Goal: Find specific page/section: Find specific page/section

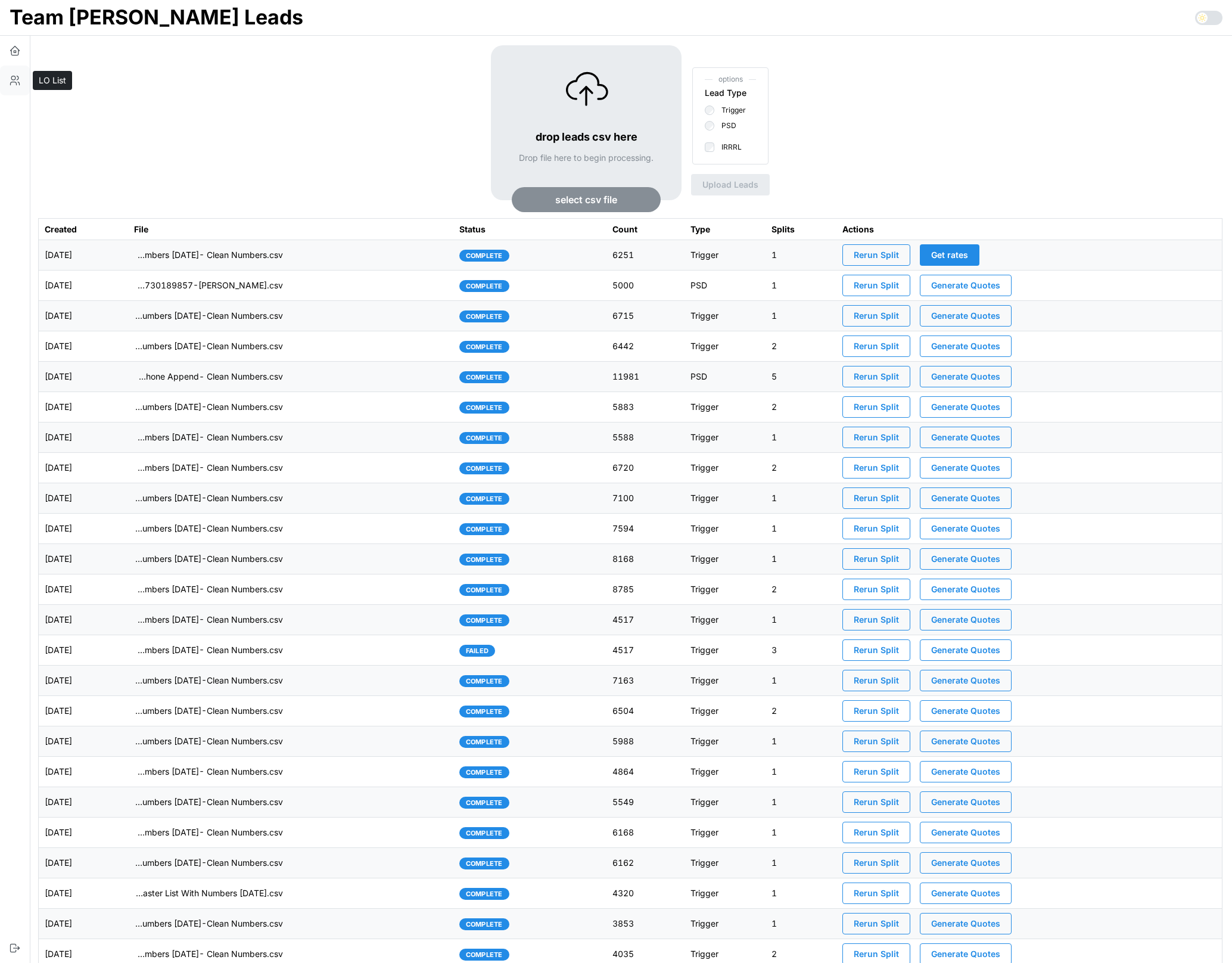
click at [6, 80] on button "button" at bounding box center [15, 80] width 29 height 29
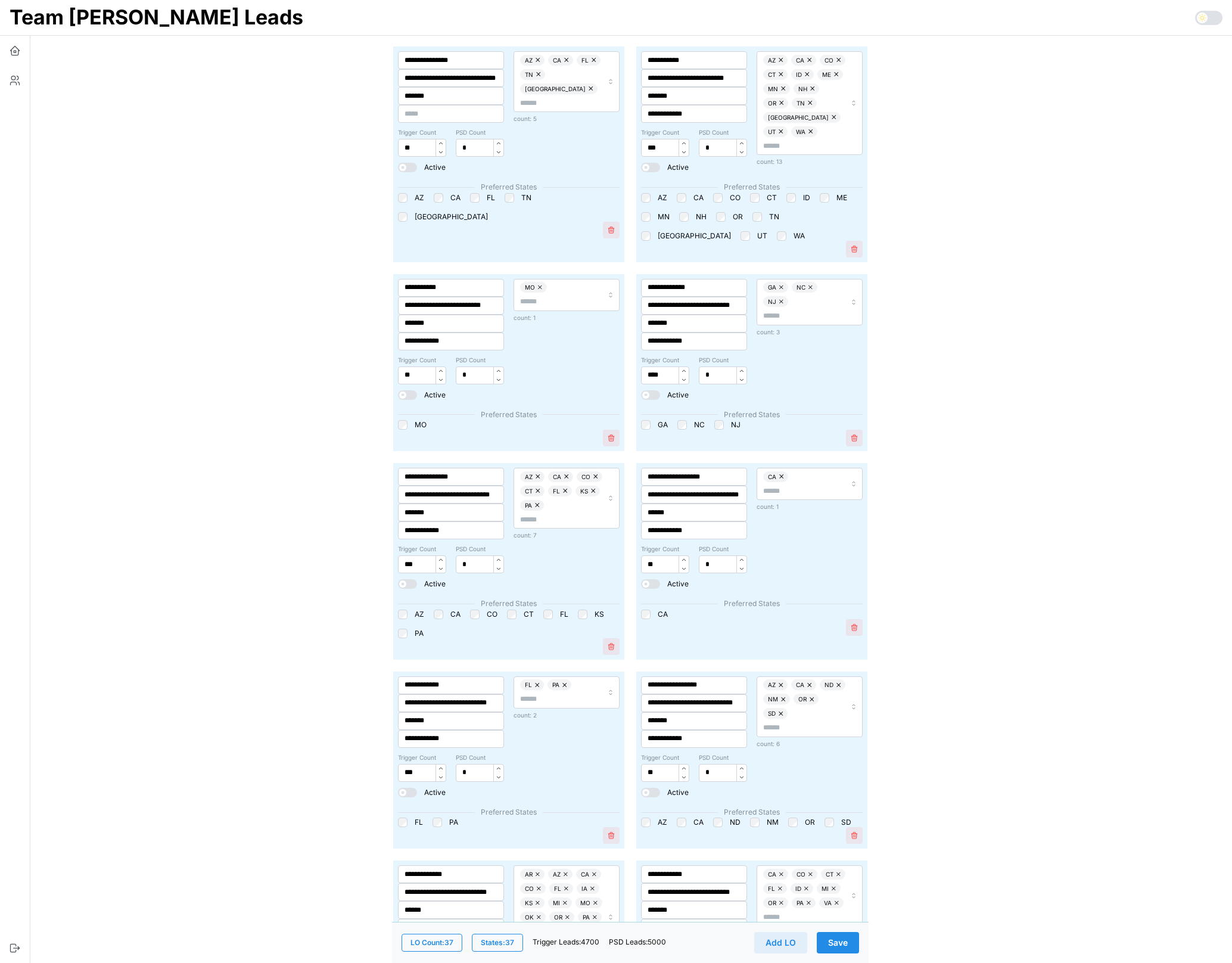
click at [494, 939] on span "States: 37" at bounding box center [497, 942] width 33 height 17
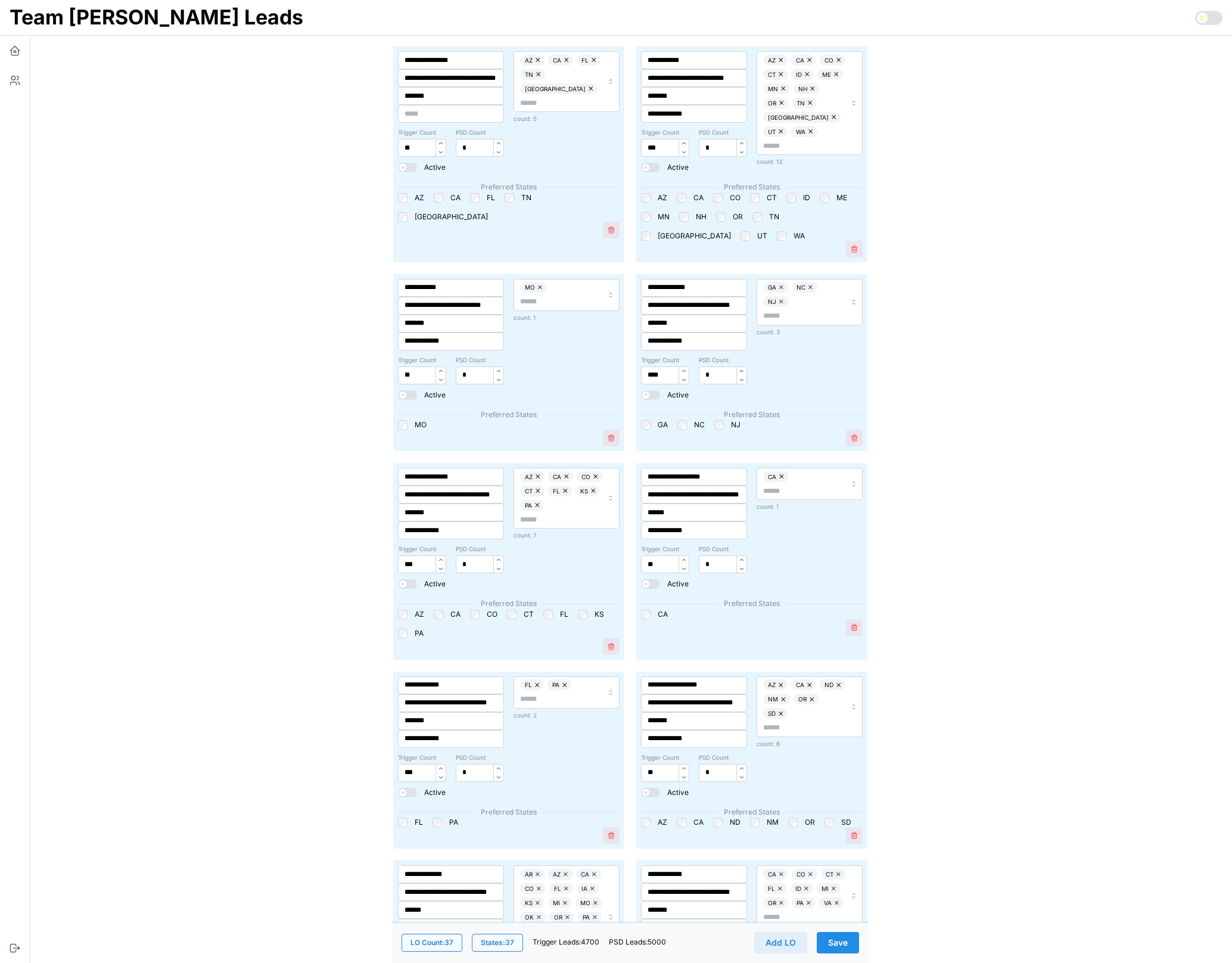
click at [500, 944] on span "States: 37" at bounding box center [497, 942] width 33 height 17
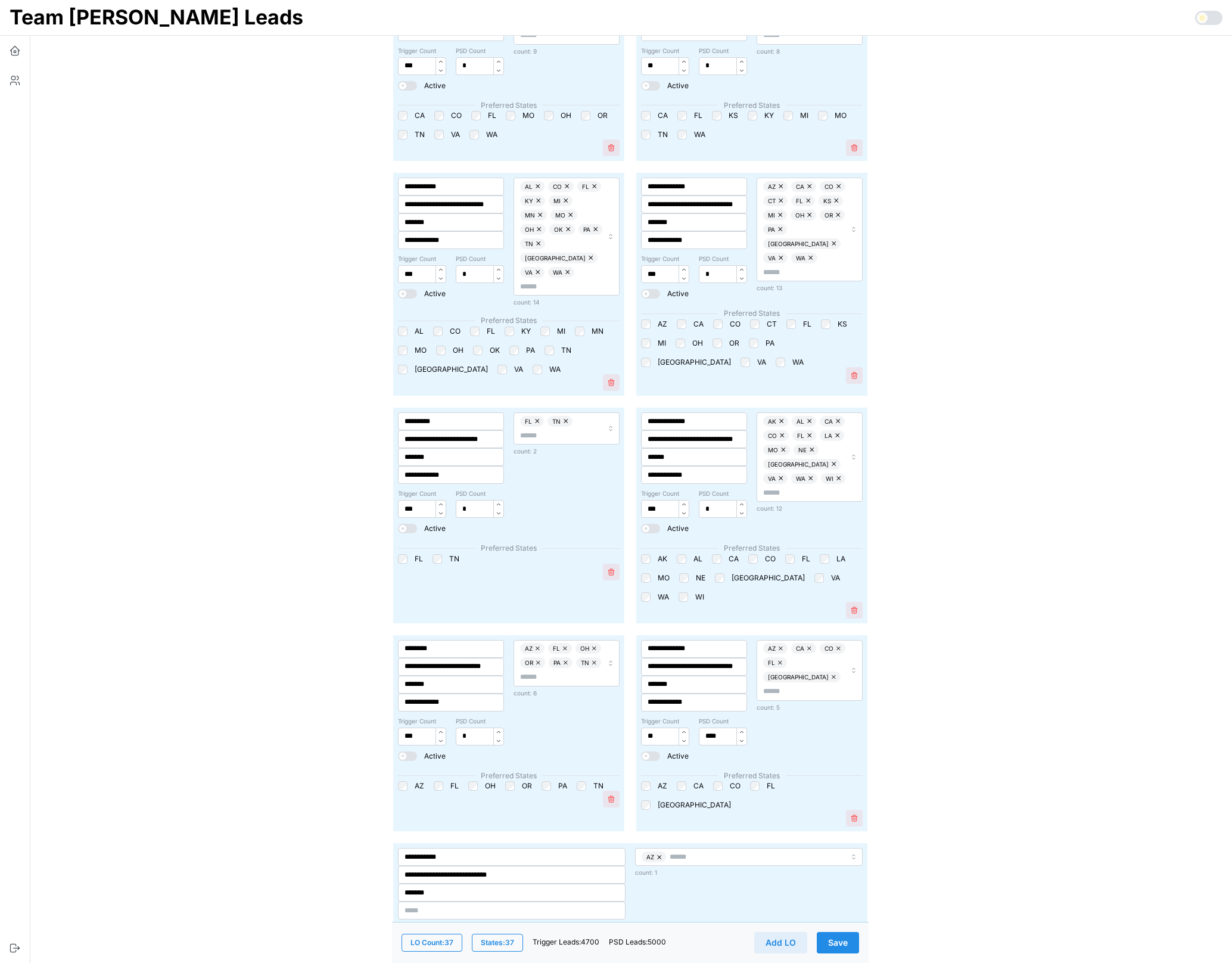
scroll to position [3155, 0]
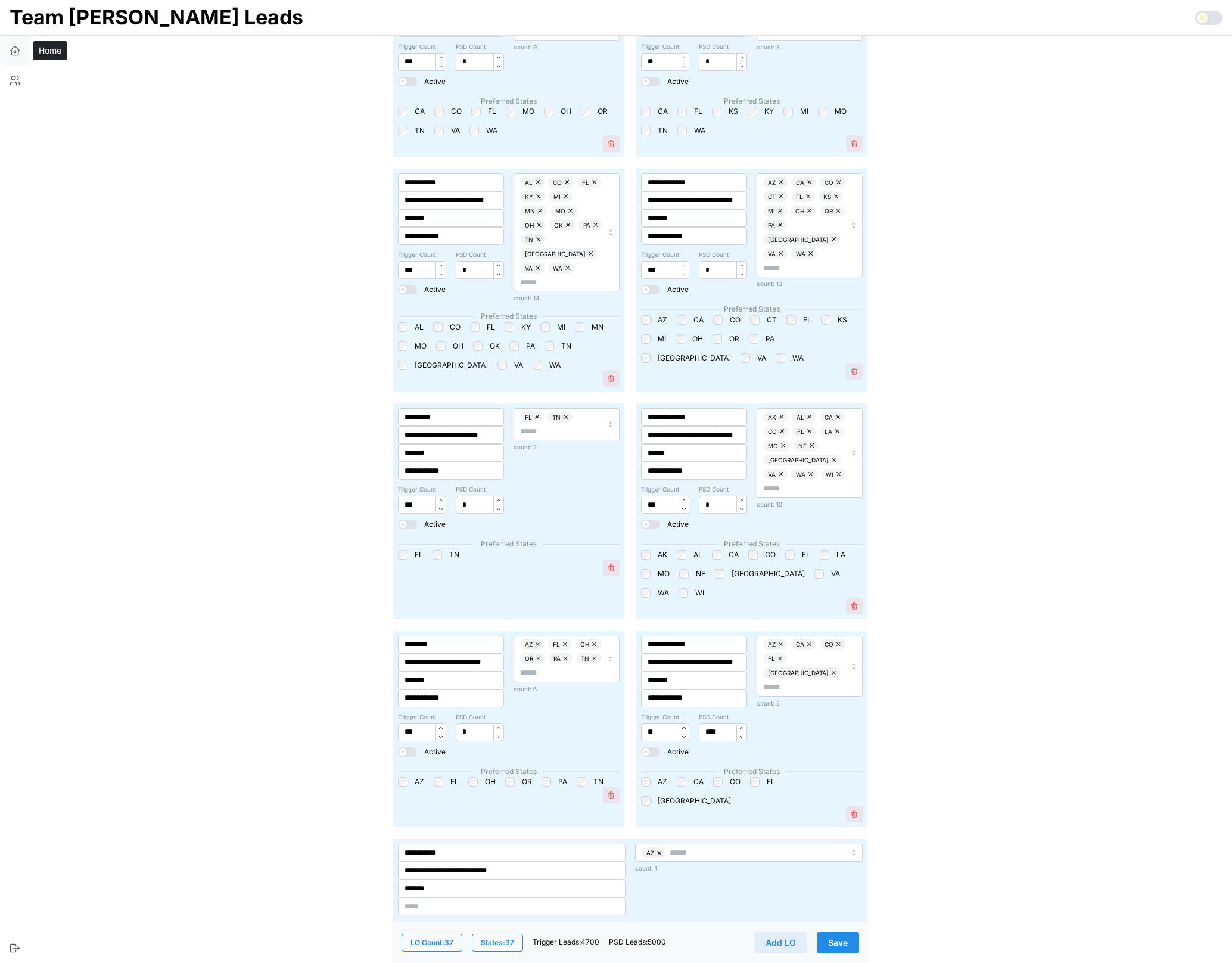
click at [18, 48] on icon "button" at bounding box center [15, 51] width 12 height 12
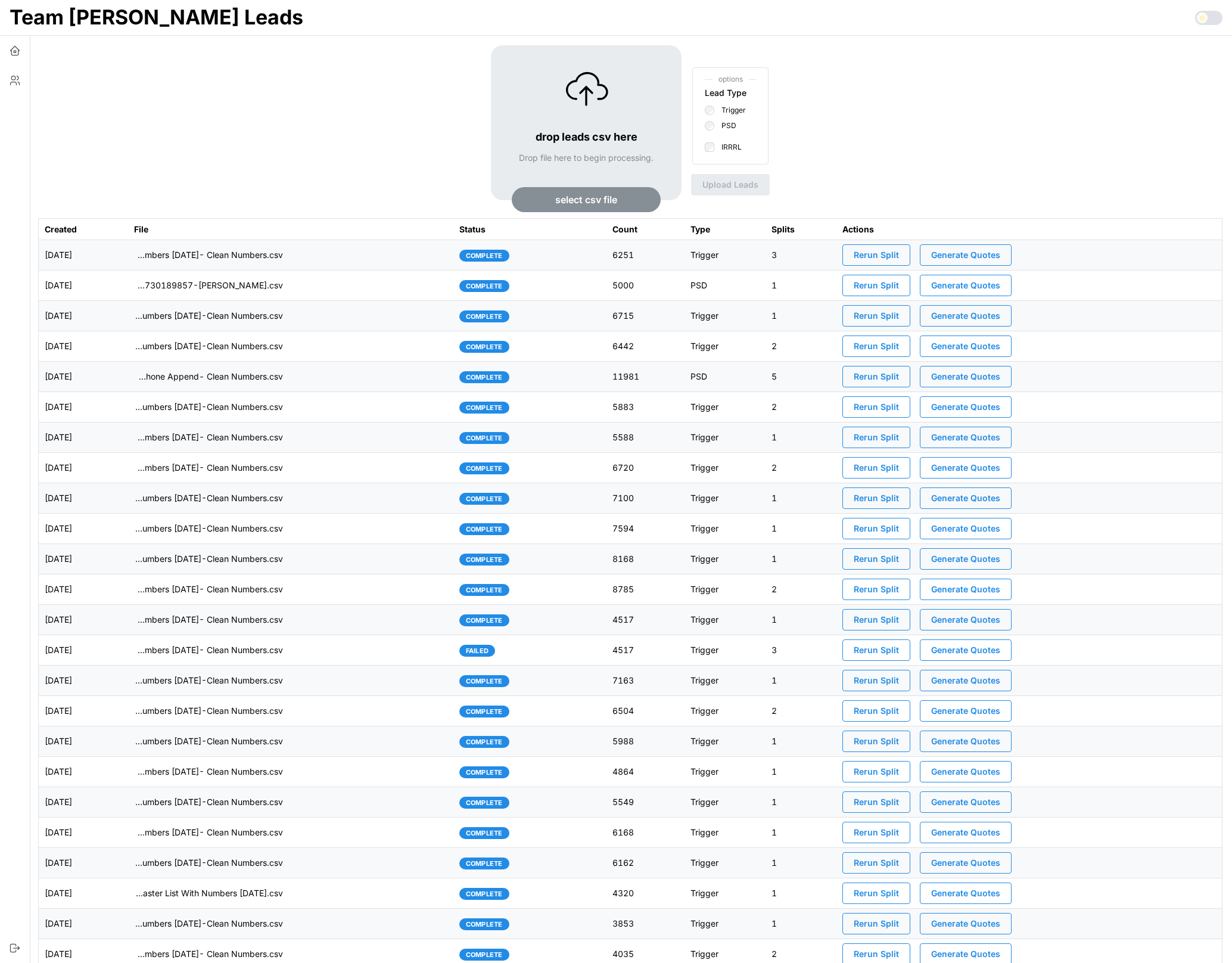
click at [386, 255] on td "imports/[PERSON_NAME]/1755781215675-TU Master List With Numbers [DATE]- Clean N…" at bounding box center [290, 255] width 325 height 30
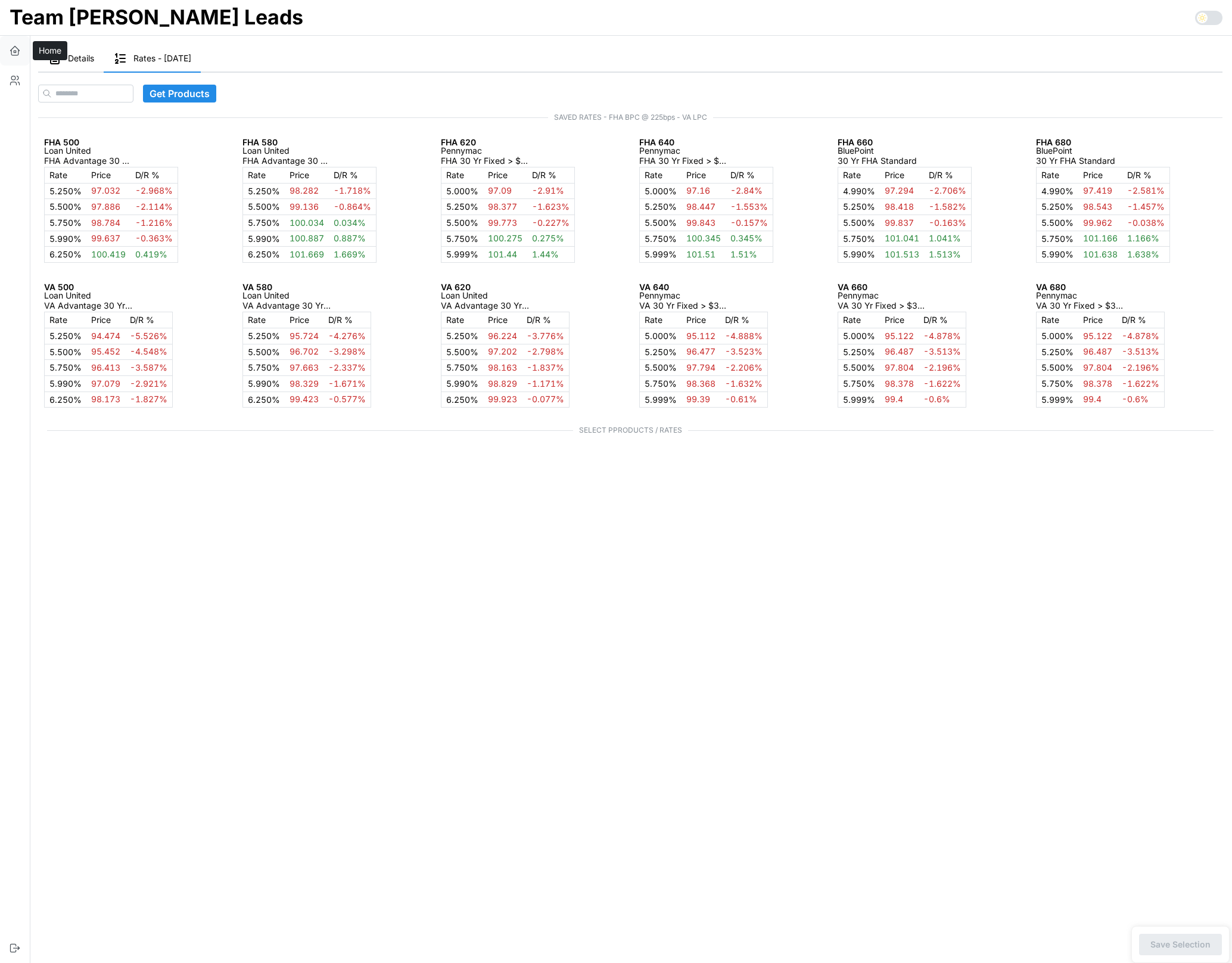
click at [16, 51] on icon "button" at bounding box center [15, 52] width 2 height 2
